Goal: Book appointment/travel/reservation

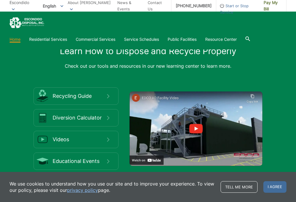
scroll to position [879, 0]
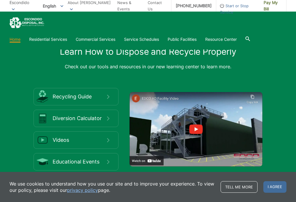
click at [69, 100] on span "Recycling Guide" at bounding box center [80, 96] width 54 height 6
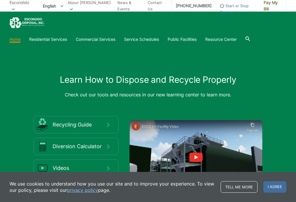
scroll to position [850, 0]
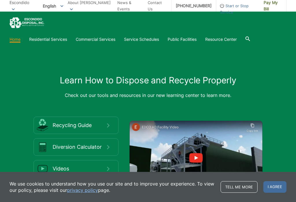
click at [45, 33] on div "Home Residential Services Curbside Pickup Recycling Organic Recycling Trash Hou…" at bounding box center [148, 30] width 277 height 27
click at [53, 35] on section "Home Residential Services Curbside Pickup Recycling Organic Recycling Trash Hou…" at bounding box center [148, 39] width 277 height 11
click at [0, 0] on link "Bulky Item Pickup" at bounding box center [0, 0] width 0 height 0
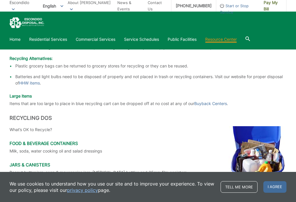
scroll to position [710, 0]
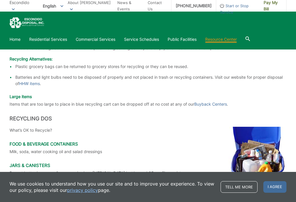
click at [27, 106] on p "Items that are too large to place in blue recycling cart can be dropped off at …" at bounding box center [148, 104] width 277 height 6
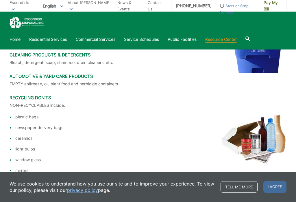
scroll to position [843, 0]
click at [41, 34] on section "Home Residential Services Curbside Pickup Recycling Organic Recycling Trash Hou…" at bounding box center [148, 39] width 277 height 11
click at [0, 0] on link "Household Hazardous Waste" at bounding box center [0, 0] width 0 height 0
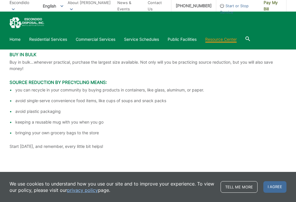
scroll to position [1227, 0]
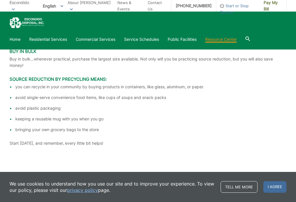
click at [23, 108] on ul "you can recycle in your community by buying products in containers, like glass,…" at bounding box center [148, 108] width 277 height 49
click at [26, 101] on li "avoid single-serve convenience food items, like cups of soups and snack packs" at bounding box center [150, 97] width 271 height 6
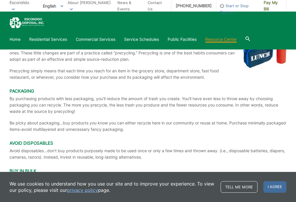
scroll to position [1107, 0]
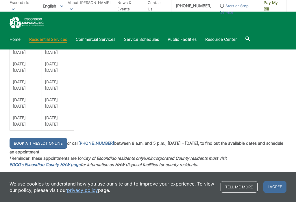
scroll to position [412, 0]
click at [32, 139] on link "Book a Timeslot Online" at bounding box center [39, 142] width 58 height 11
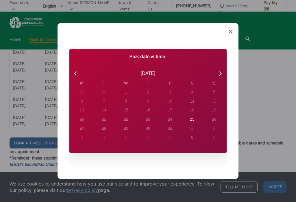
click at [73, 75] on icon at bounding box center [76, 74] width 8 height 8
click at [75, 73] on div "September 2025" at bounding box center [147, 73] width 157 height 13
click at [72, 73] on div "September 2025" at bounding box center [147, 73] width 157 height 13
click at [220, 77] on icon at bounding box center [220, 74] width 8 height 8
click at [34, 88] on div "Created with Sketch. Book Appointment Bringing anyone with you? Number of Addit…" at bounding box center [148, 101] width 296 height 202
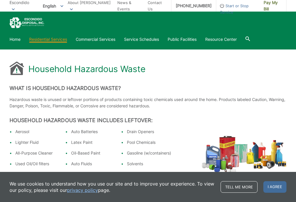
scroll to position [0, 0]
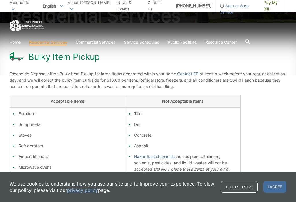
scroll to position [78, 0]
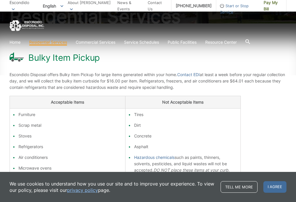
click at [29, 114] on li "Furniture" at bounding box center [70, 114] width 104 height 6
